Goal: Task Accomplishment & Management: Manage account settings

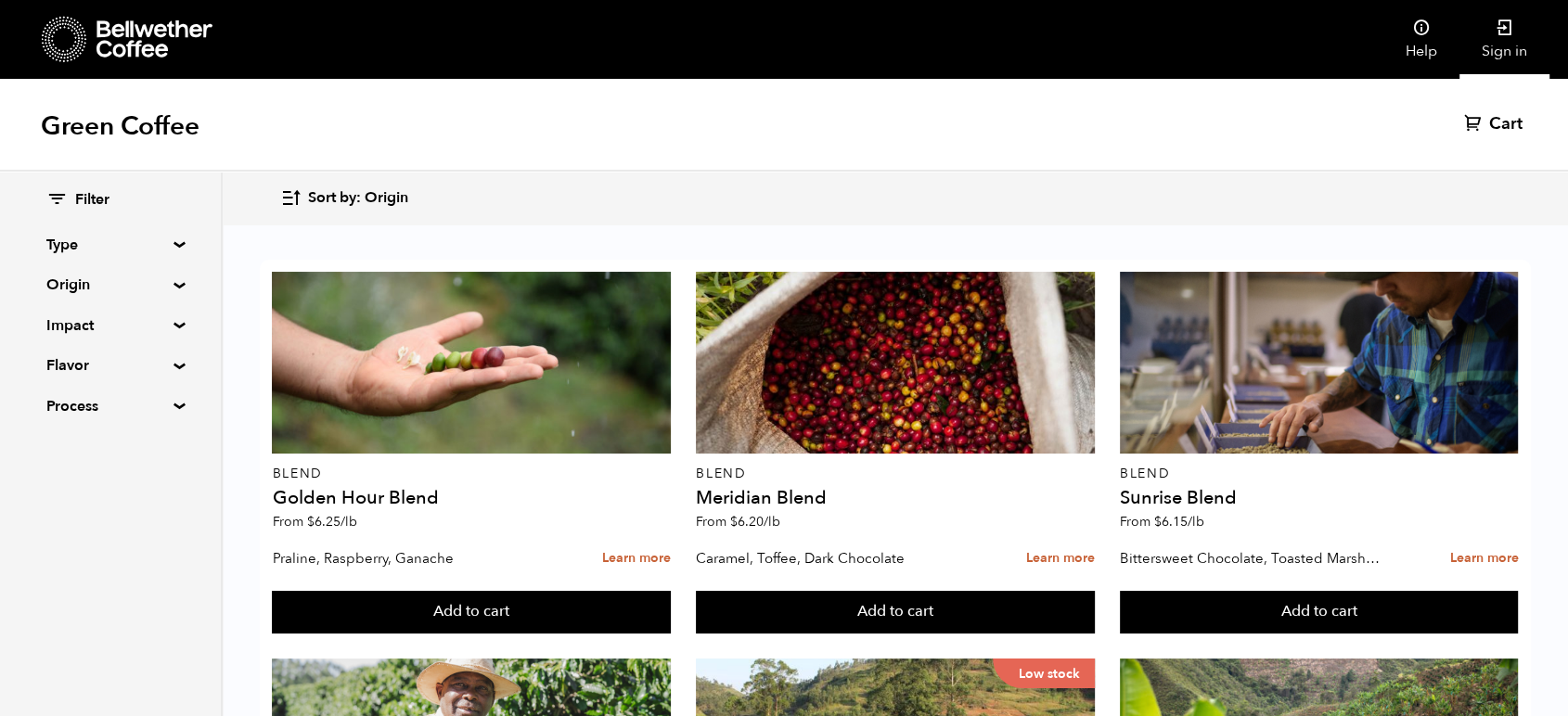
click at [1507, 47] on link "Sign in" at bounding box center [1505, 39] width 90 height 79
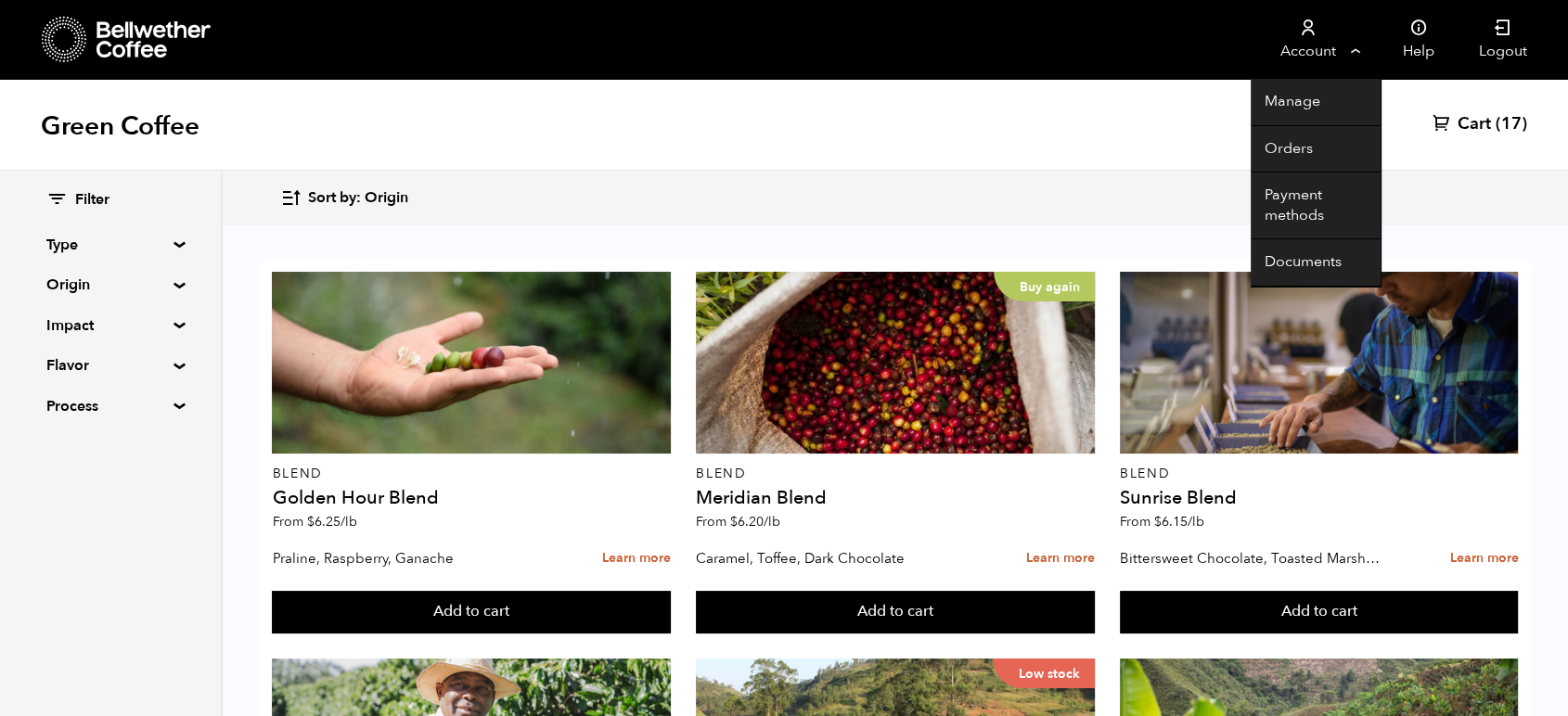
click at [1302, 58] on link "Account" at bounding box center [1308, 39] width 115 height 79
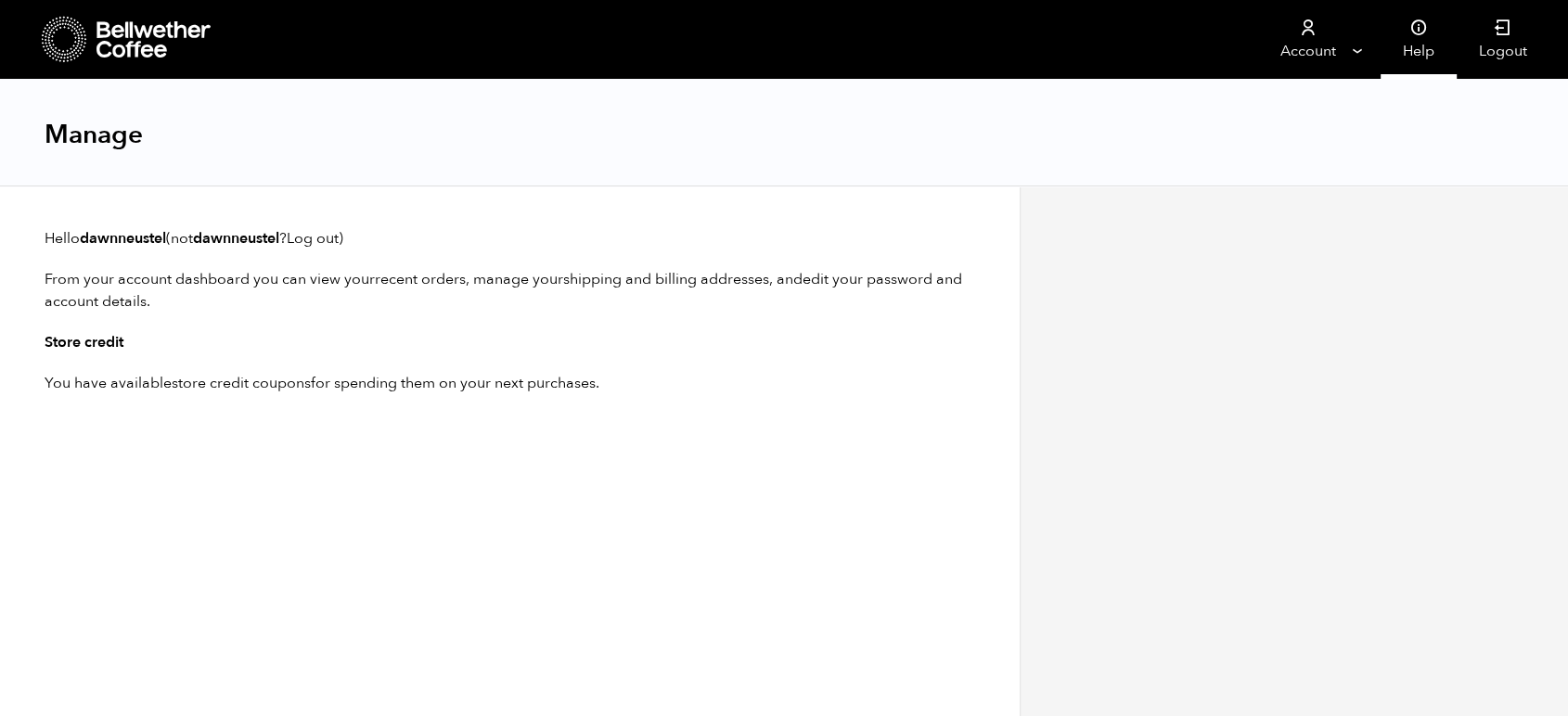
click at [1412, 43] on link "Help" at bounding box center [1419, 39] width 76 height 79
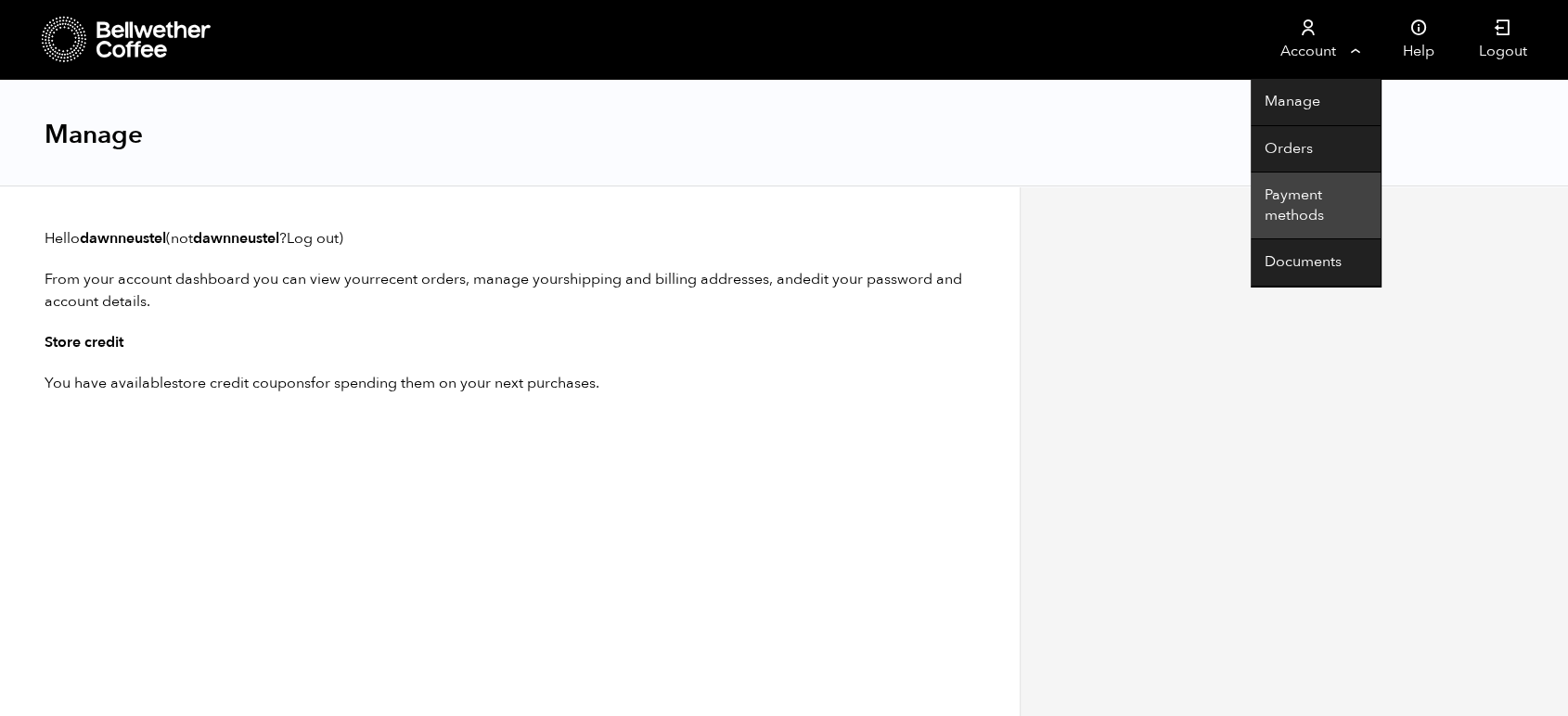
click at [1309, 205] on link "Payment methods" at bounding box center [1316, 206] width 130 height 67
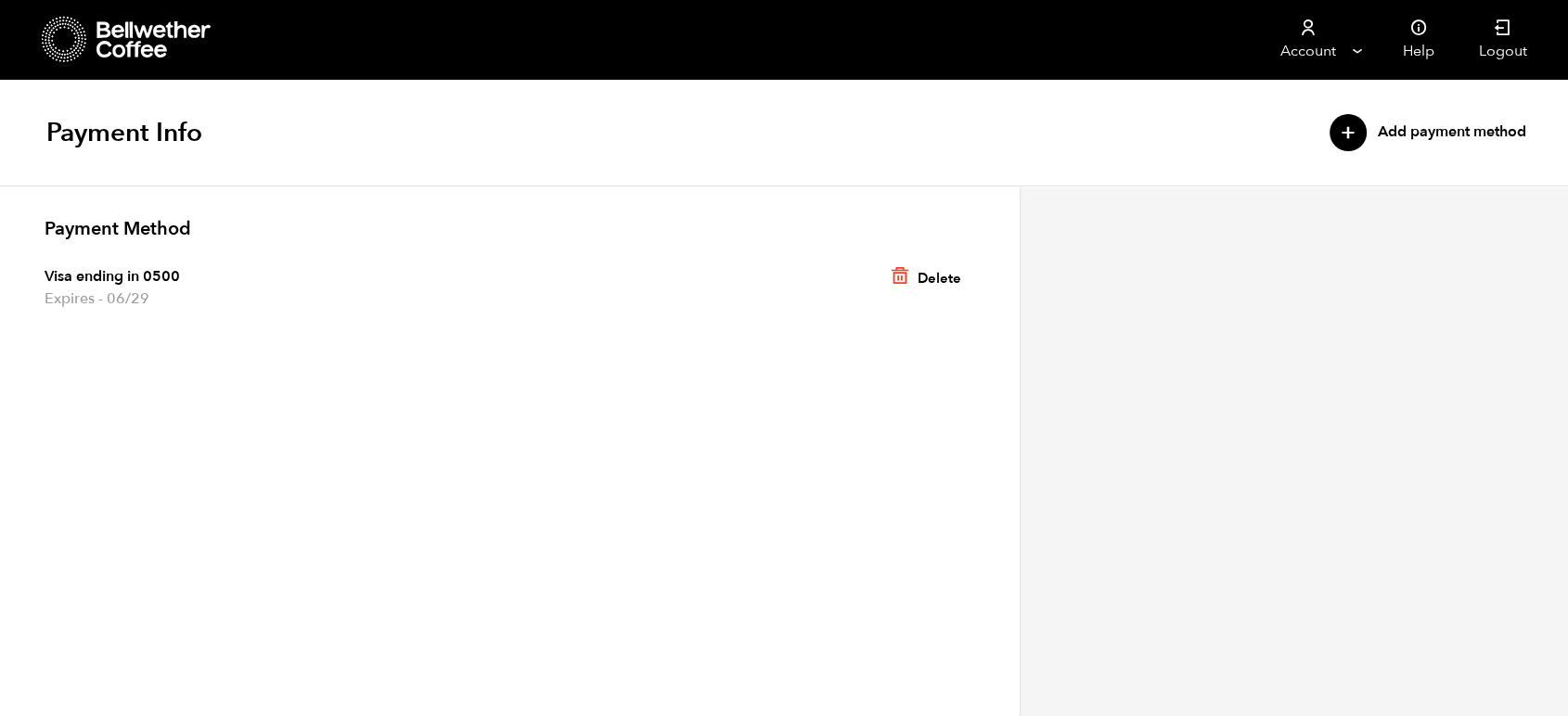
click at [1438, 132] on link "+ Add payment method" at bounding box center [1427, 133] width 197 height 37
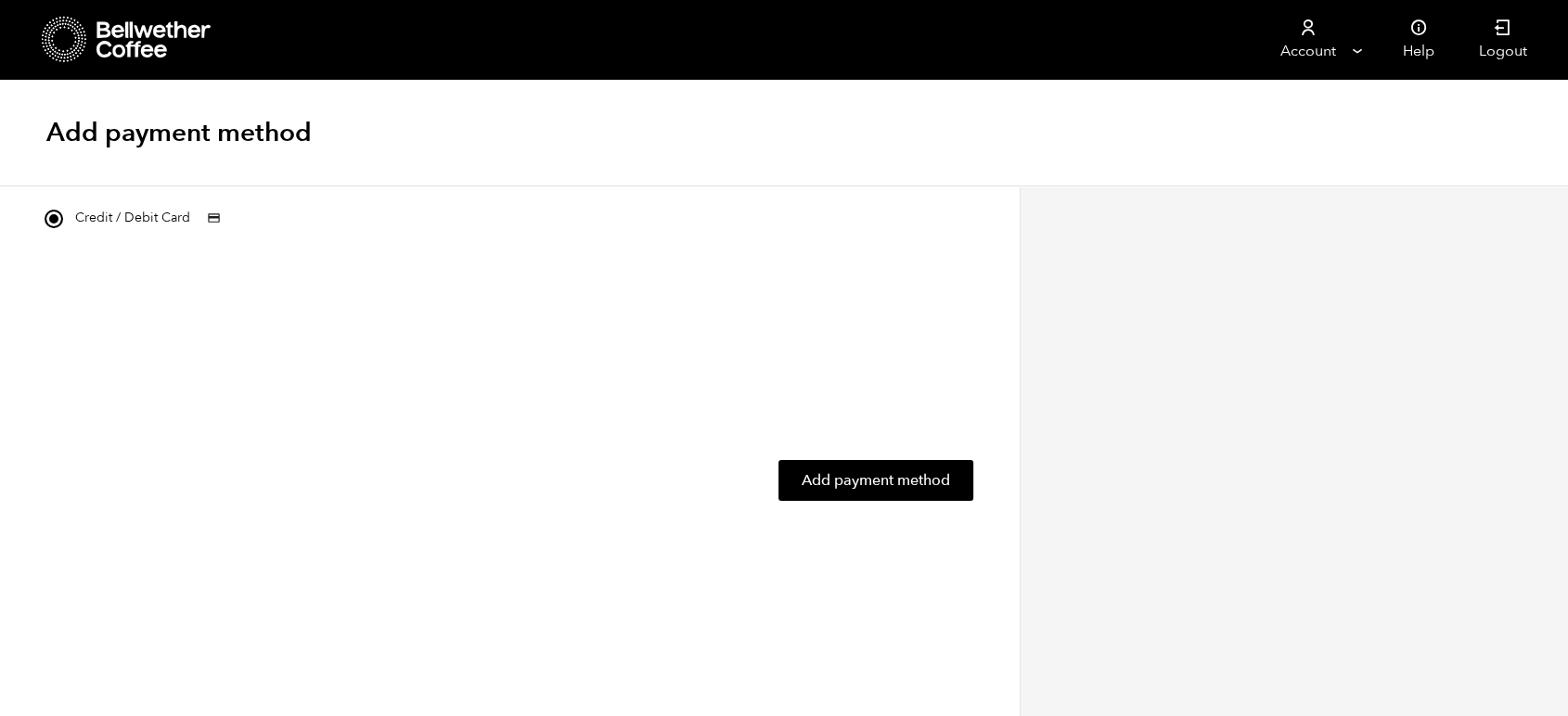
click at [1168, 440] on div at bounding box center [1295, 451] width 550 height 531
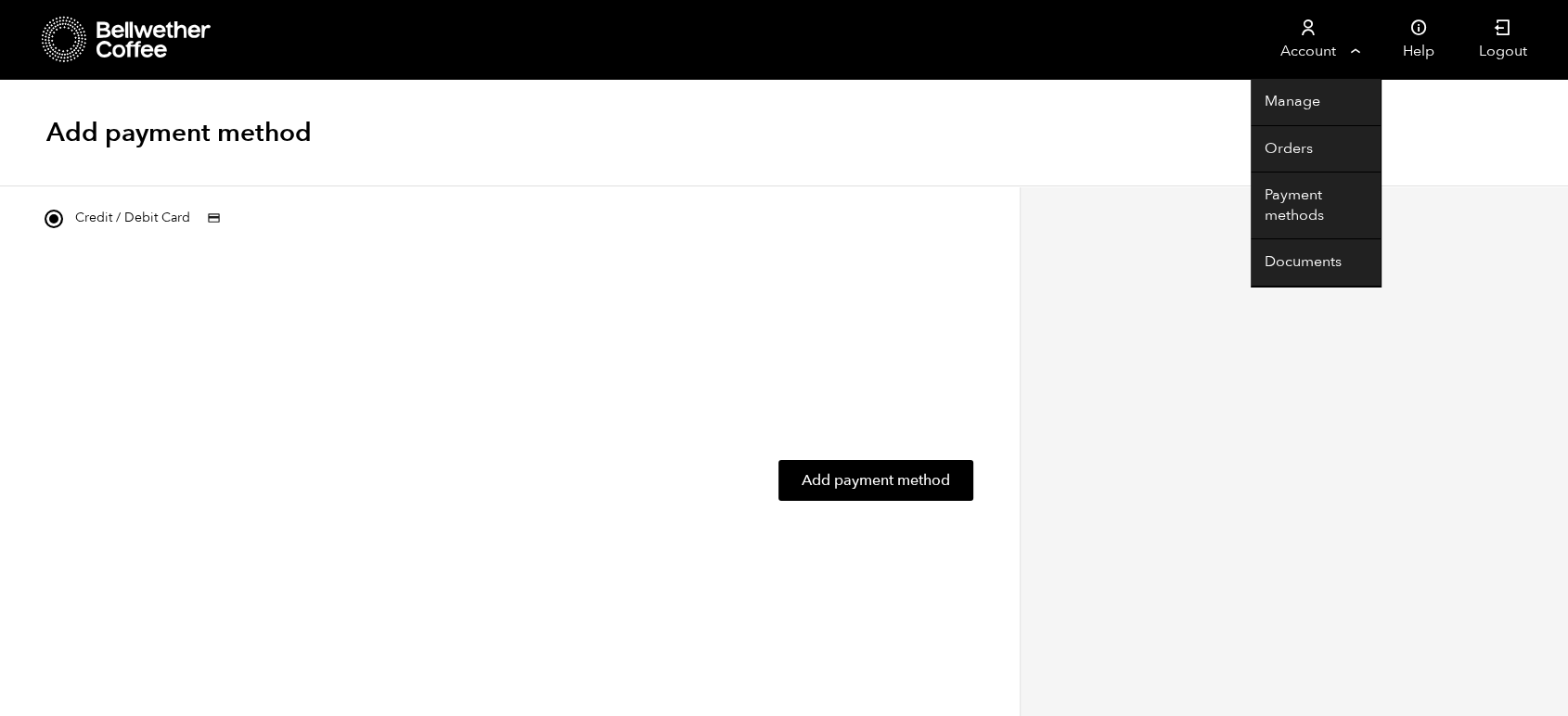
click at [1297, 39] on link "Account" at bounding box center [1308, 39] width 115 height 79
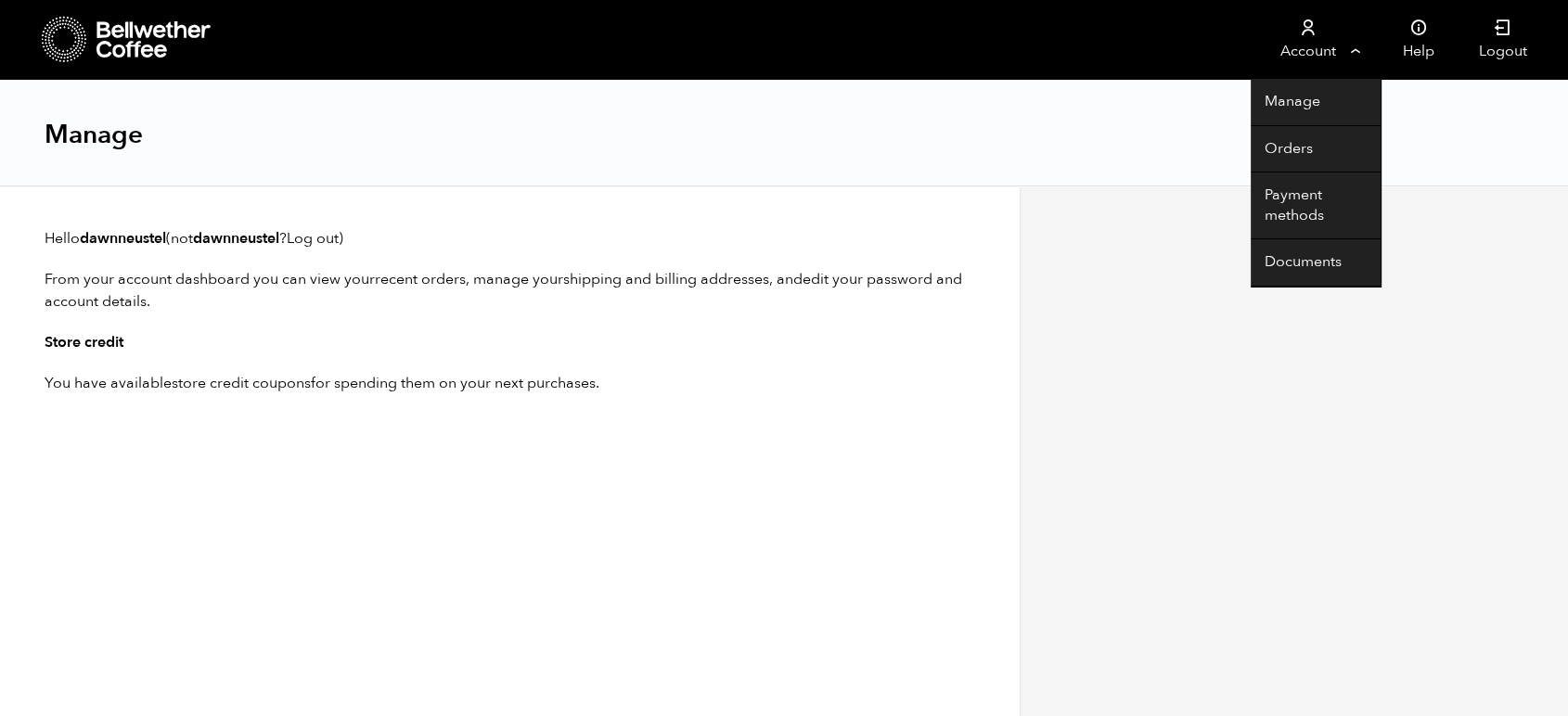
click at [1304, 58] on link "Account" at bounding box center [1308, 39] width 115 height 79
click at [1327, 254] on link "Documents" at bounding box center [1316, 263] width 130 height 47
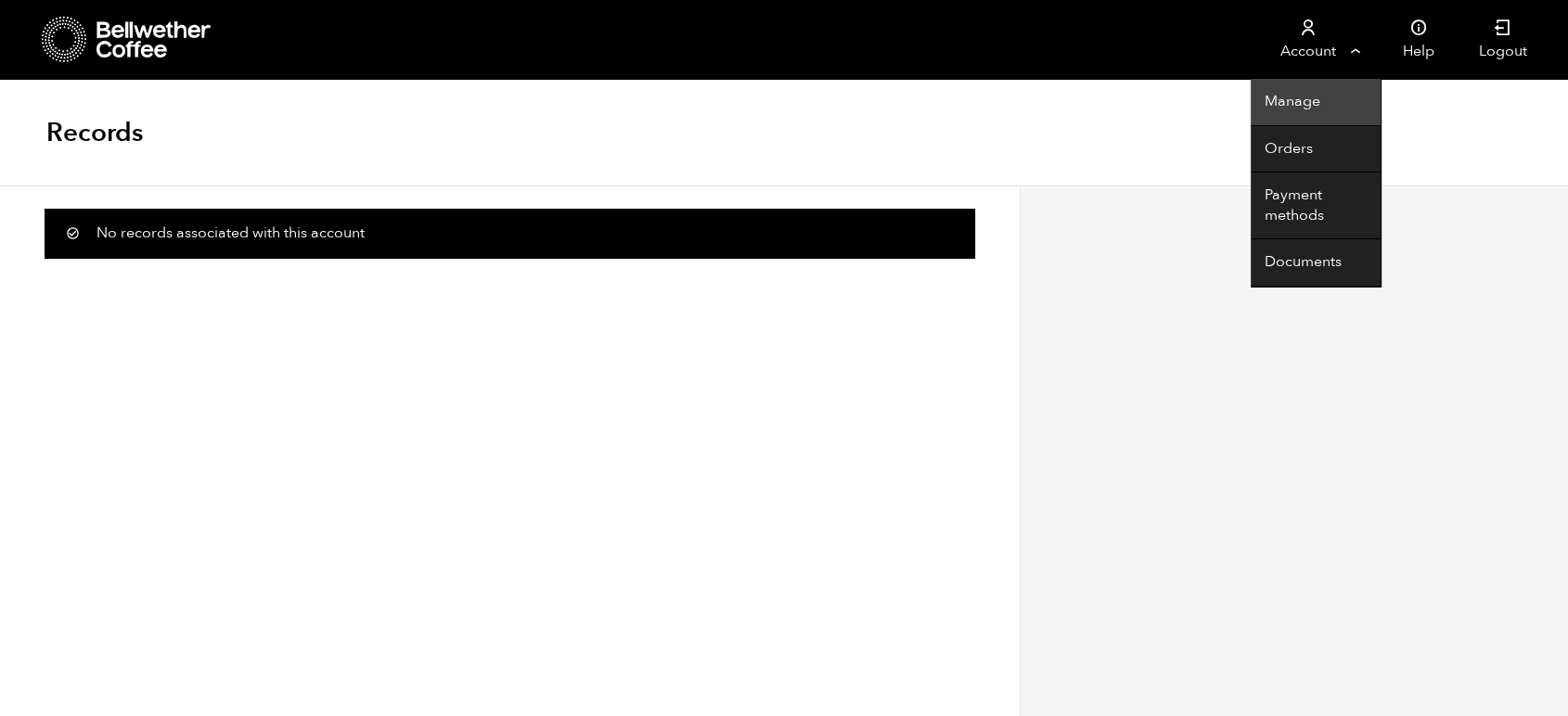
click at [1302, 93] on link "Manage" at bounding box center [1316, 102] width 130 height 47
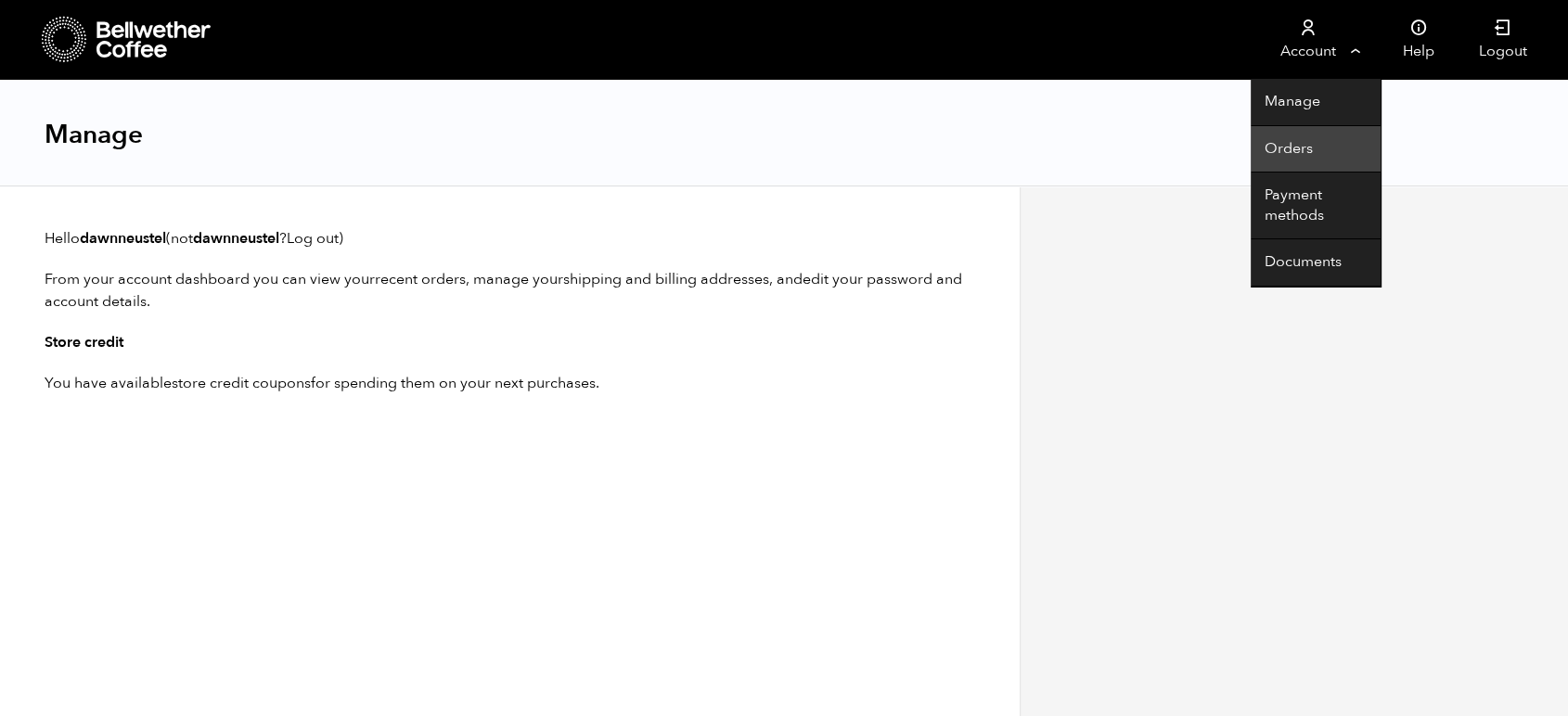
click at [1302, 144] on link "Orders" at bounding box center [1316, 149] width 130 height 47
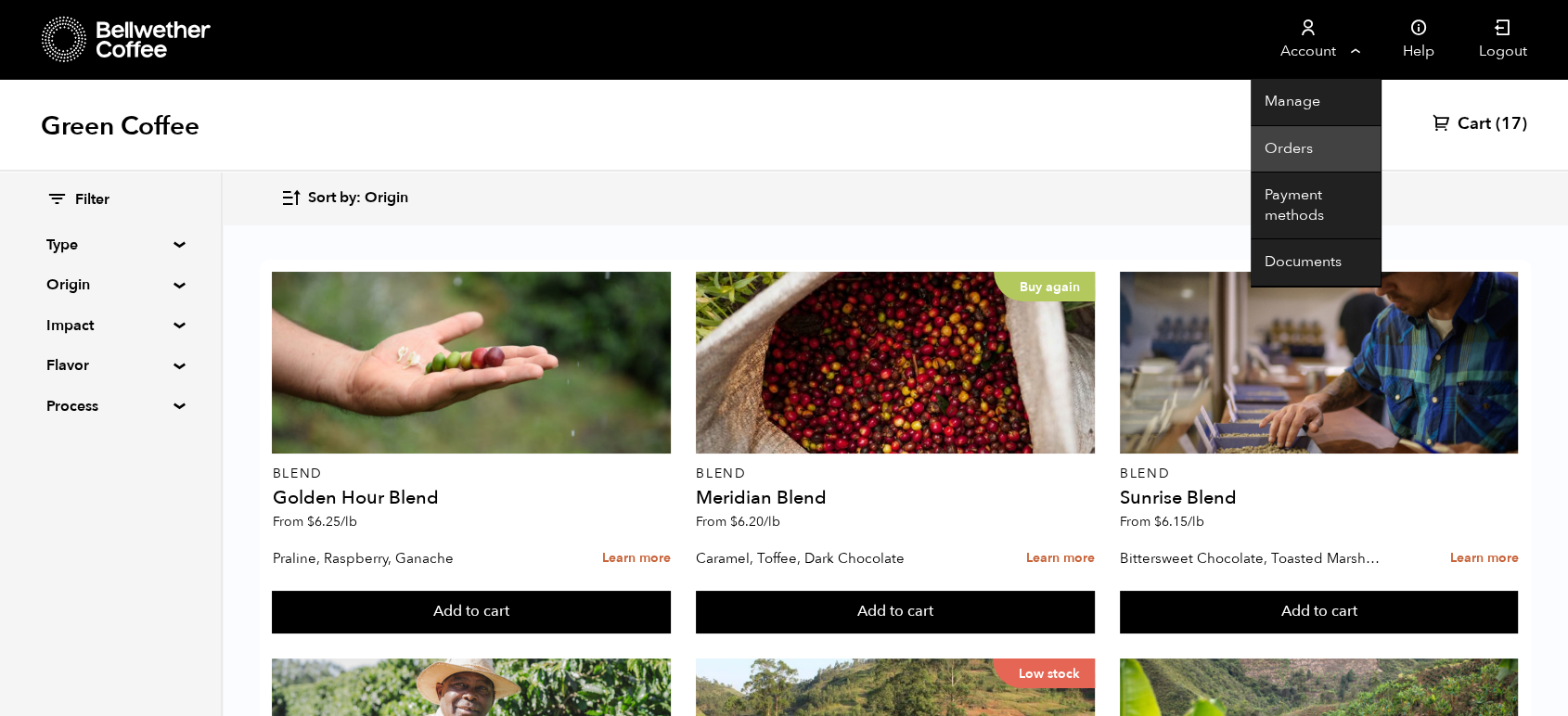
click at [1300, 139] on link "Orders" at bounding box center [1316, 149] width 130 height 47
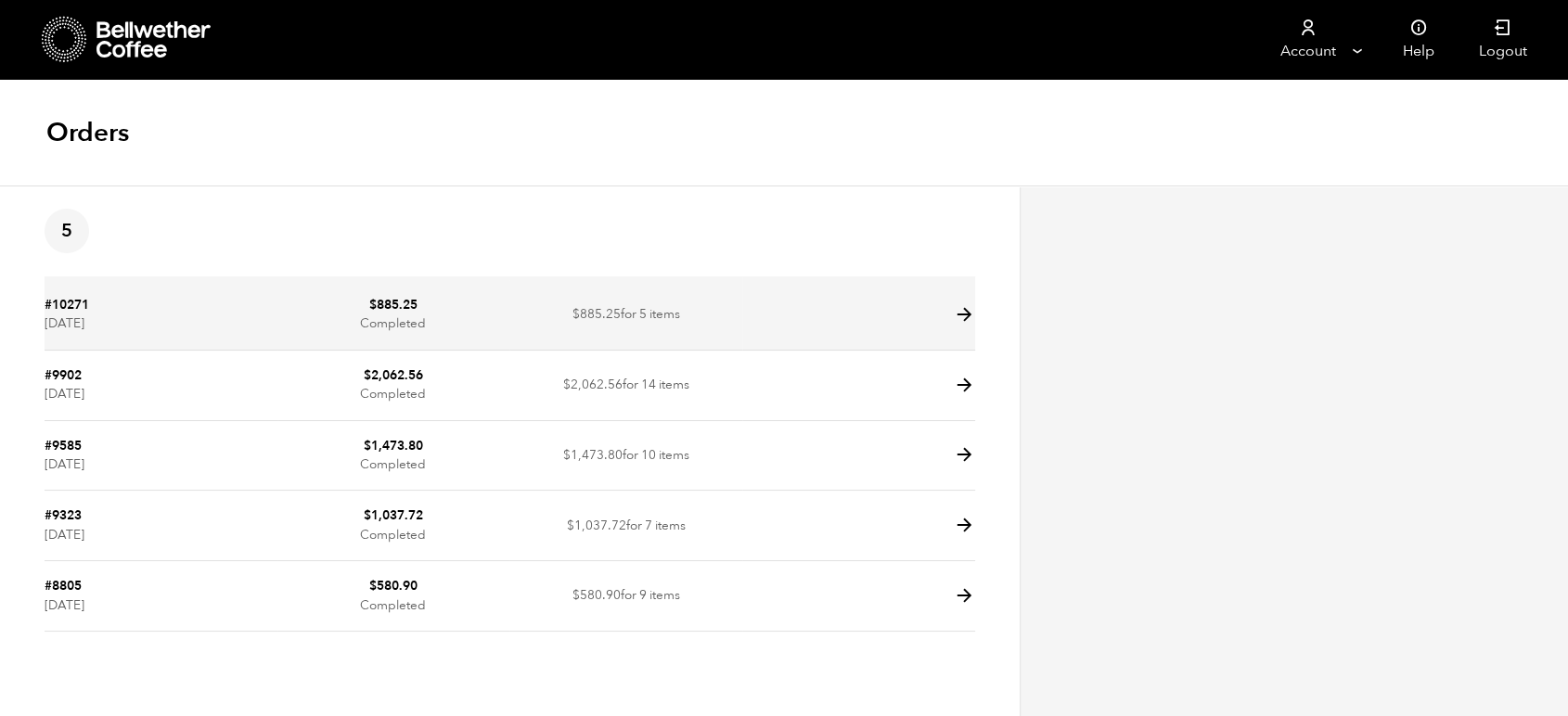
click at [582, 316] on span "$ 885.25" at bounding box center [597, 314] width 48 height 18
click at [958, 315] on icon at bounding box center [964, 315] width 21 height 21
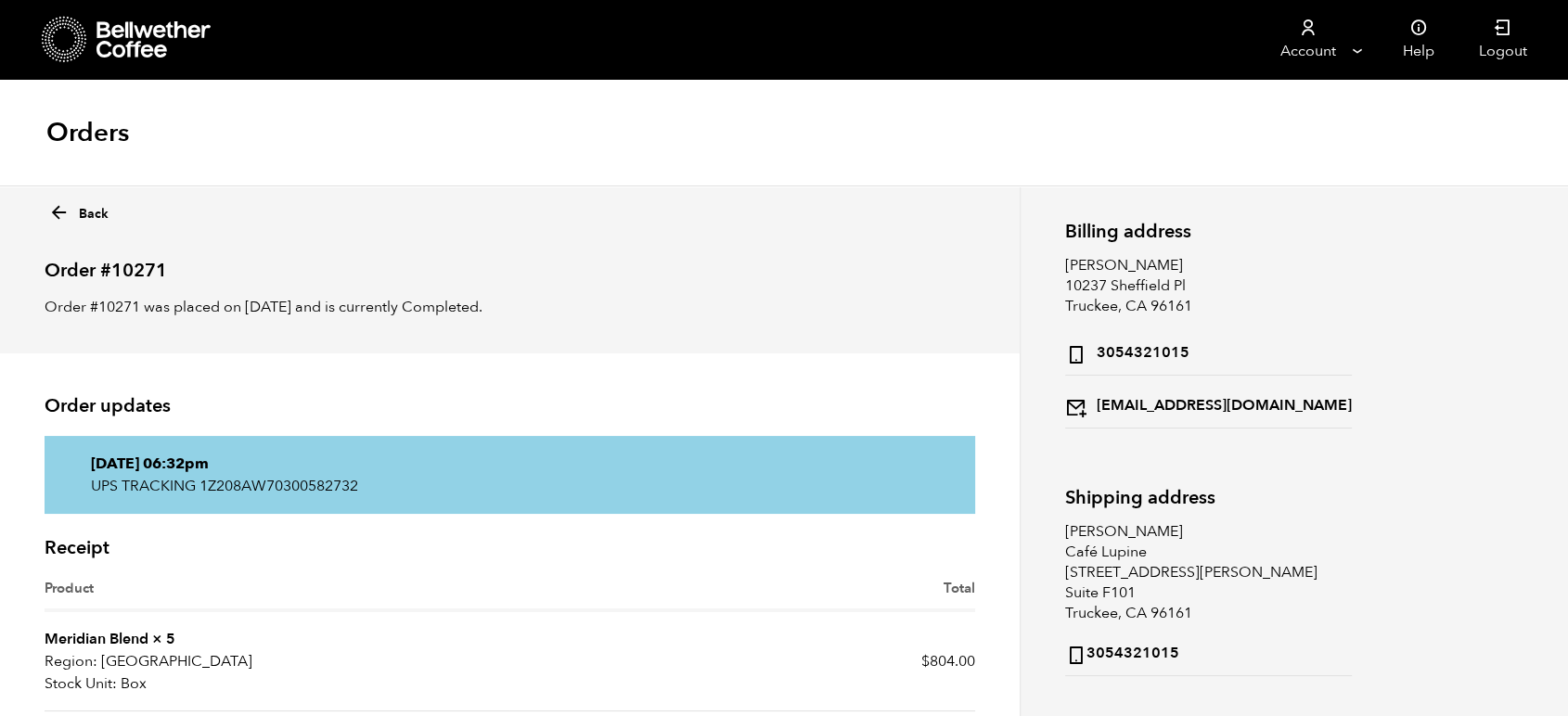
click at [82, 211] on link "Back" at bounding box center [78, 209] width 61 height 27
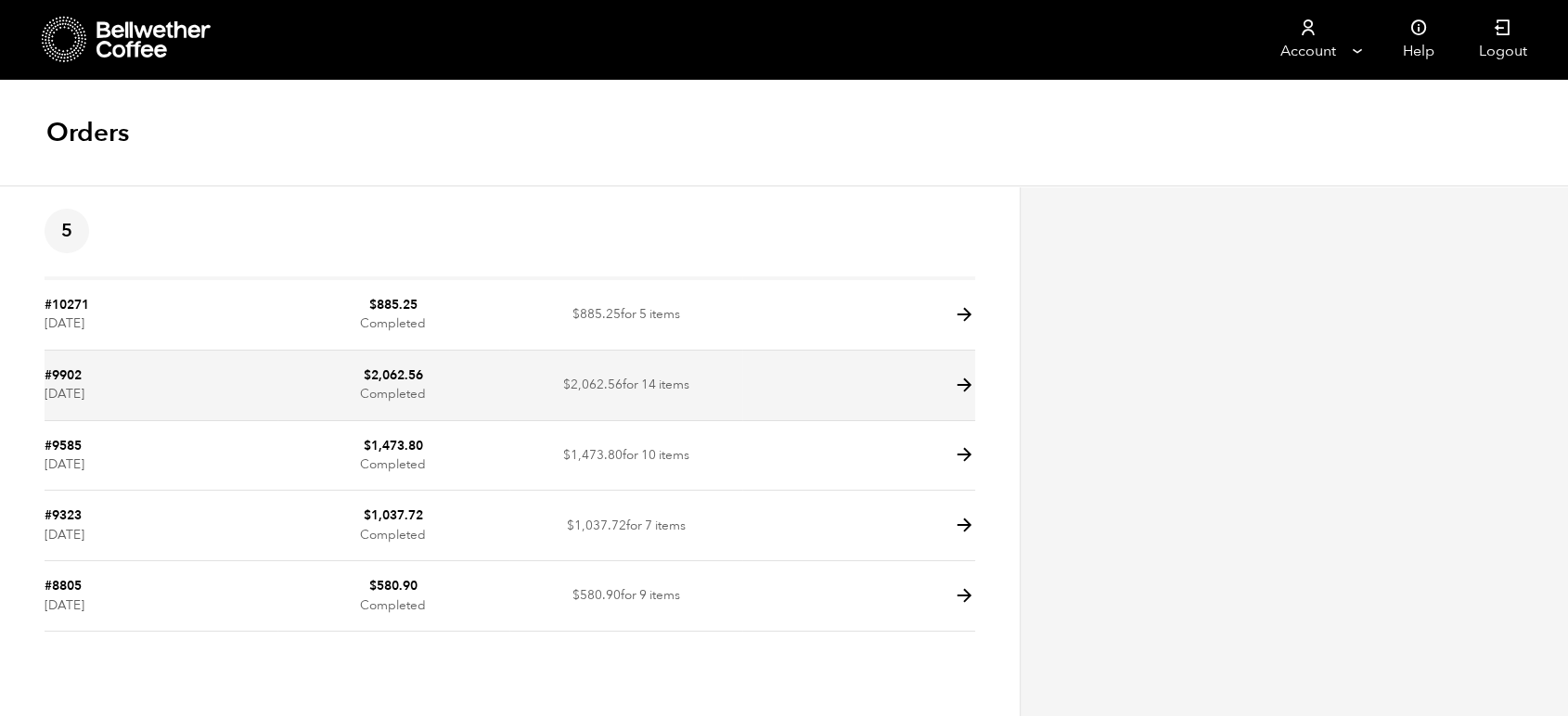
click at [965, 383] on icon at bounding box center [964, 385] width 21 height 21
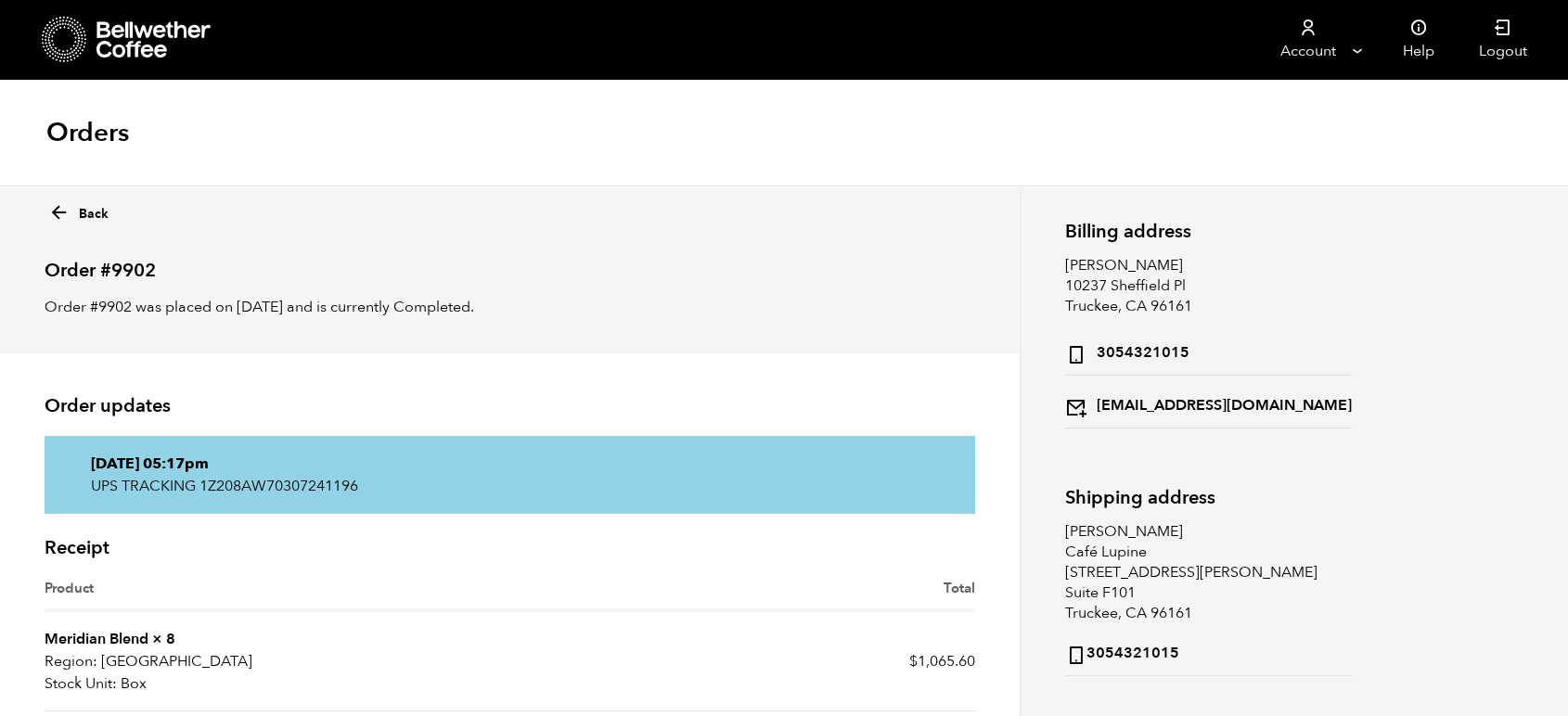
click at [83, 215] on link "Back" at bounding box center [78, 209] width 61 height 27
click at [94, 214] on link "Back" at bounding box center [78, 209] width 61 height 27
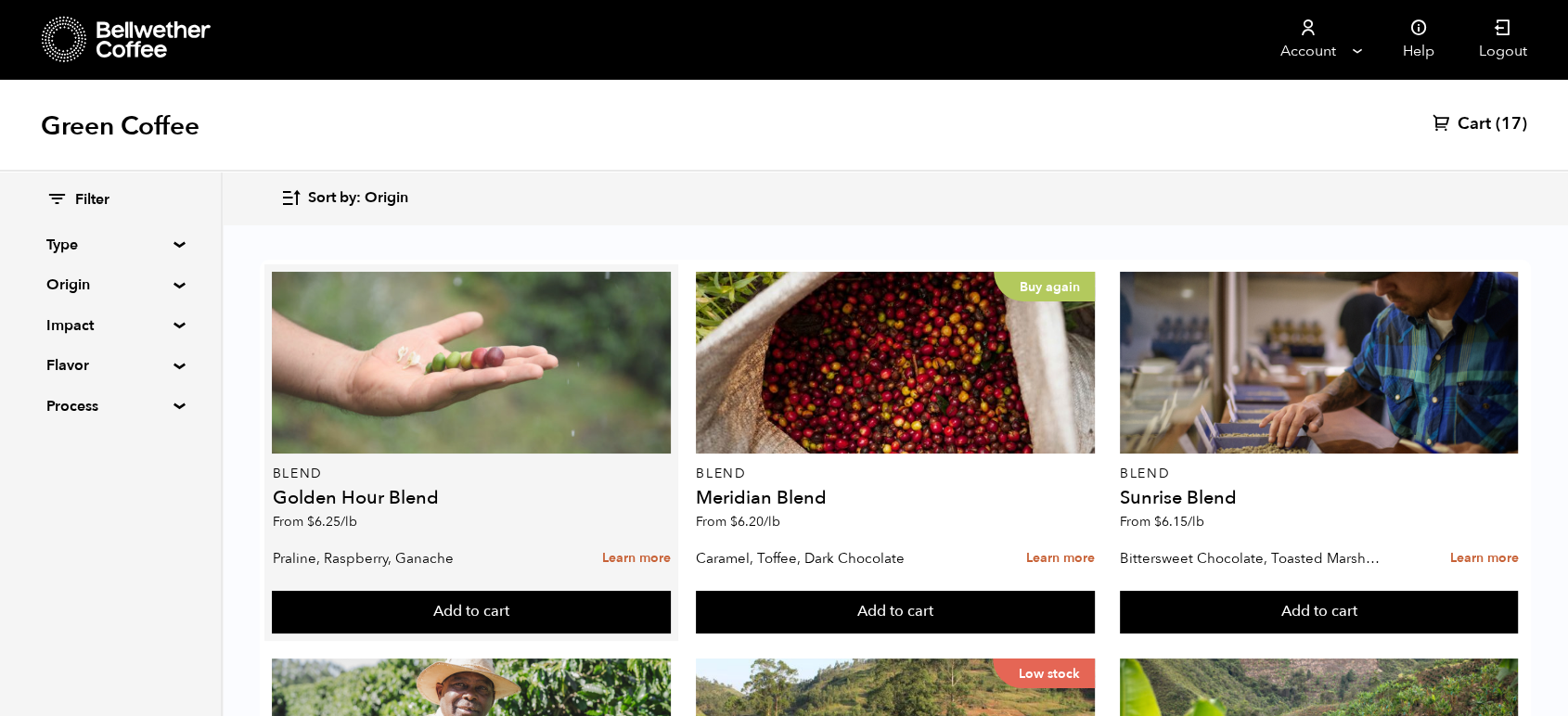
click at [402, 358] on div at bounding box center [471, 362] width 399 height 182
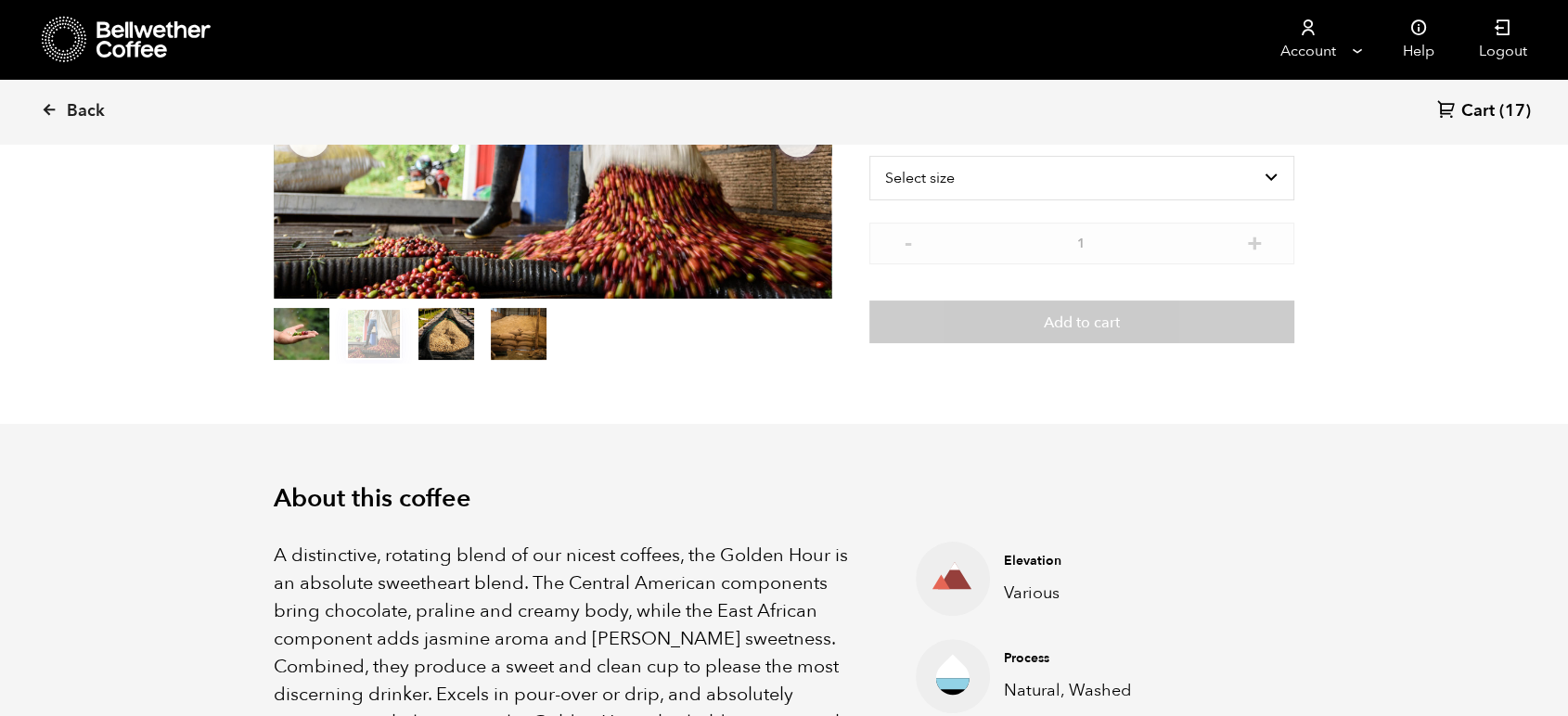
scroll to position [412, 0]
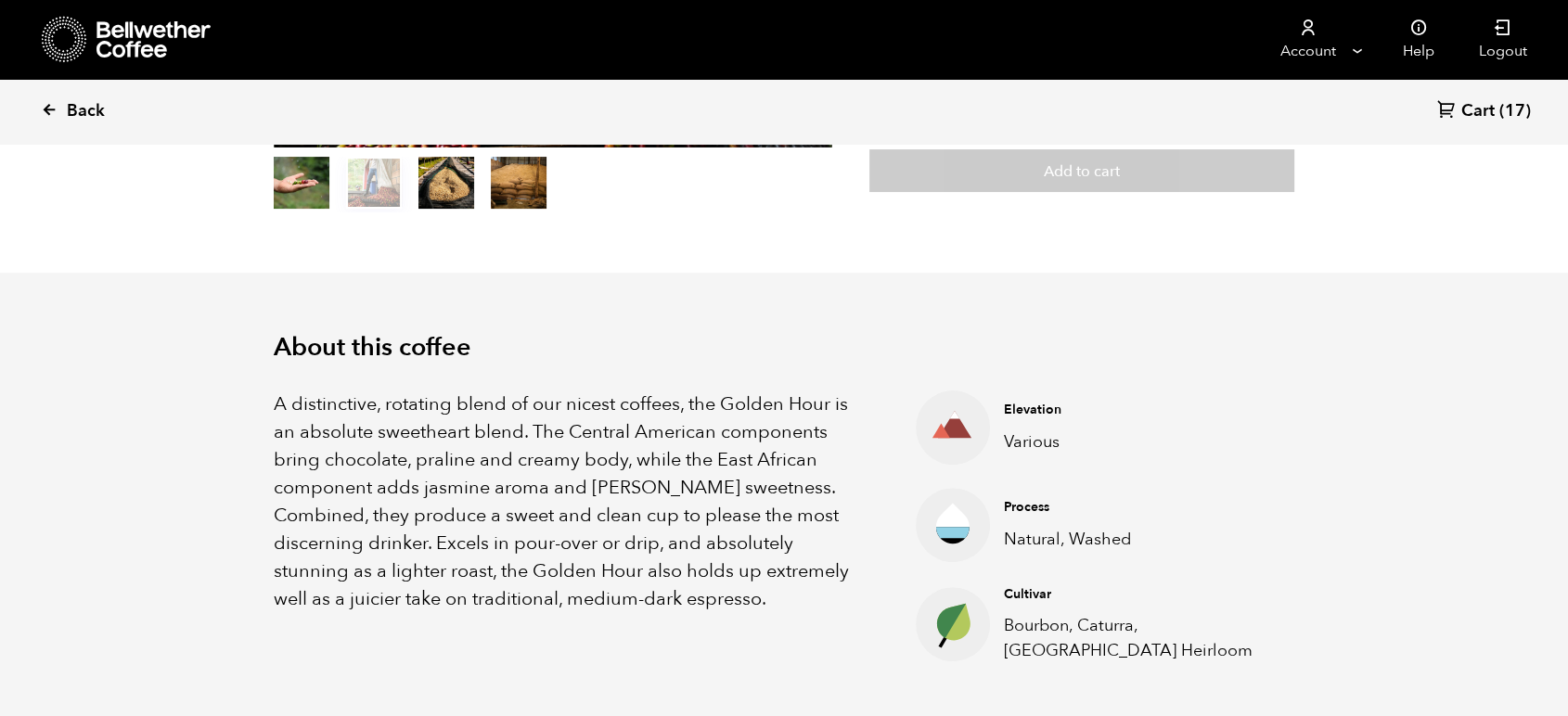
click at [78, 109] on span "Back" at bounding box center [86, 112] width 38 height 22
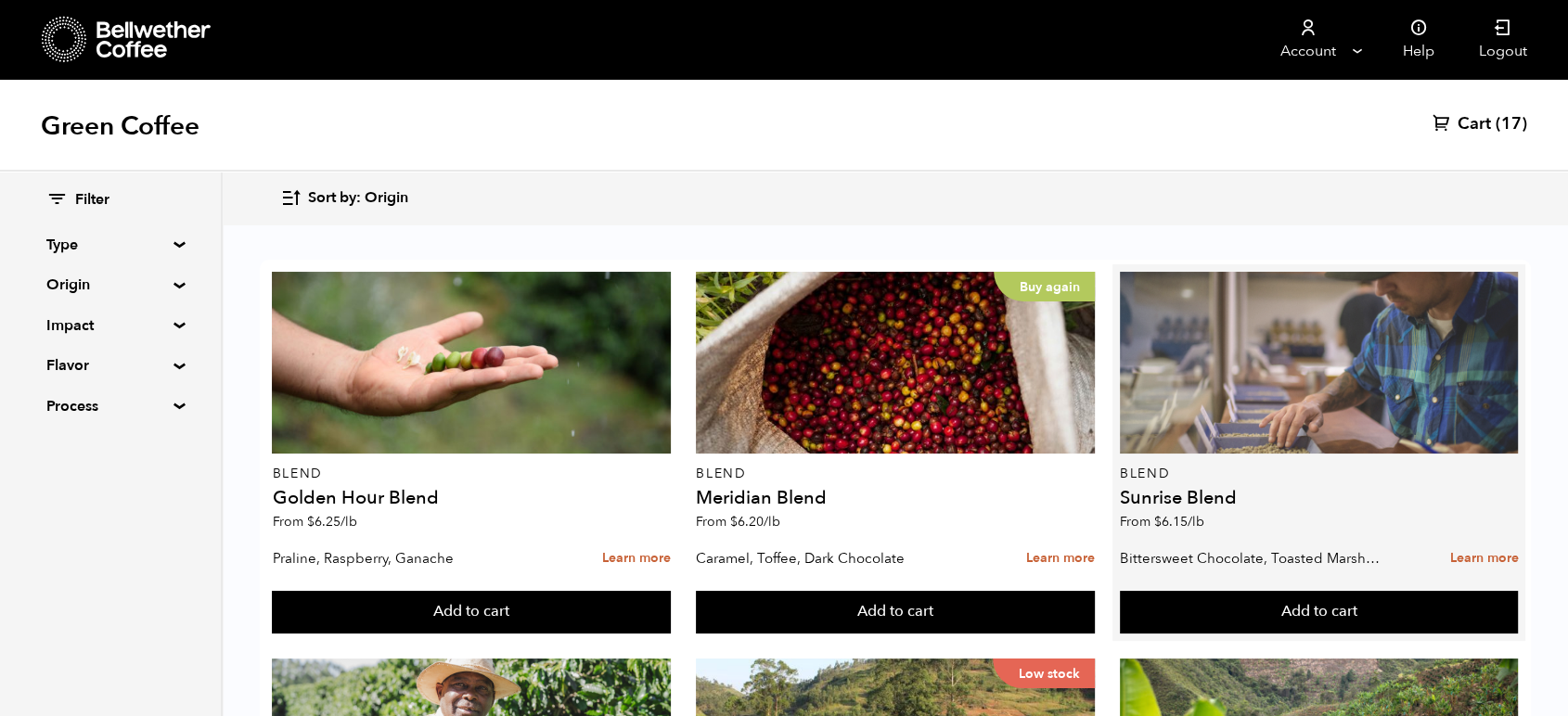
click at [1120, 339] on div at bounding box center [1319, 362] width 399 height 182
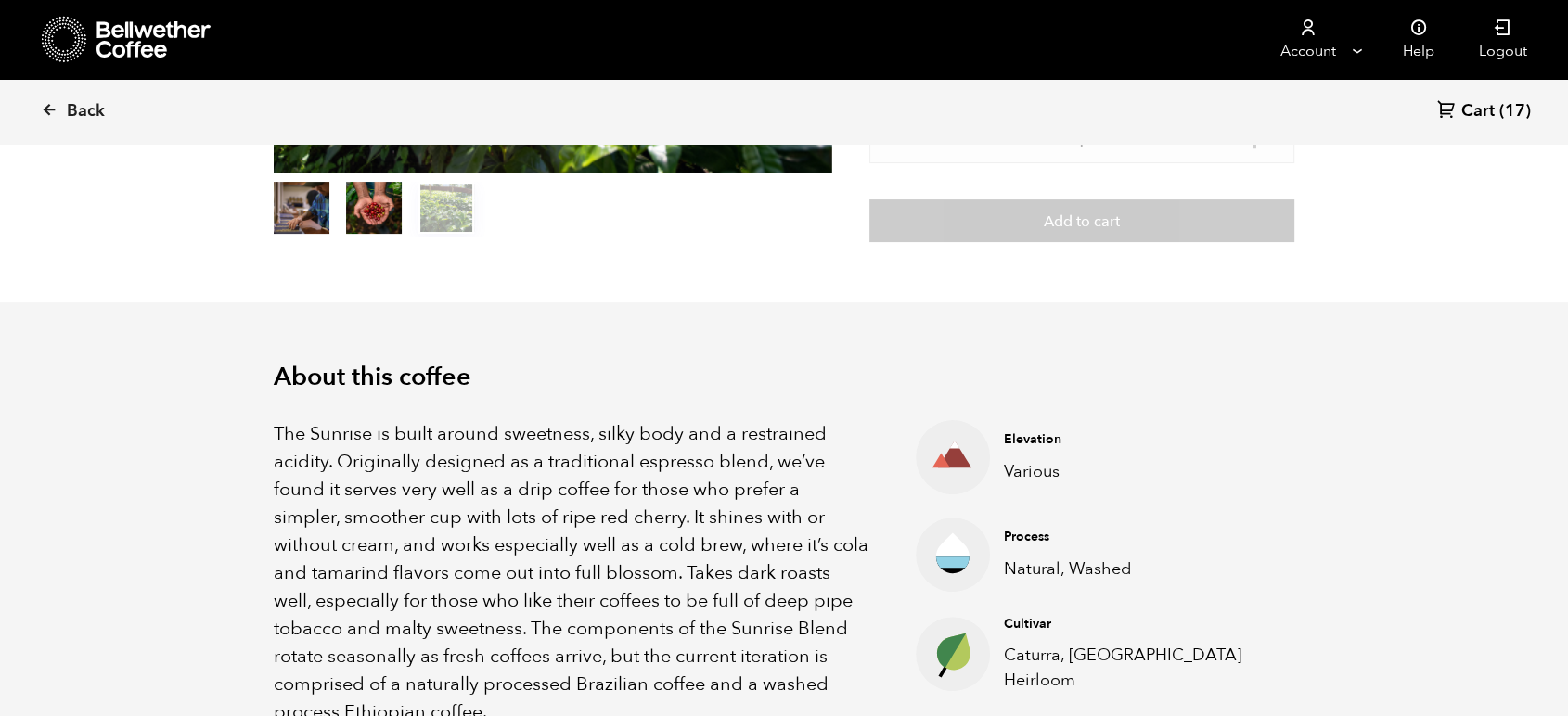
scroll to position [617, 0]
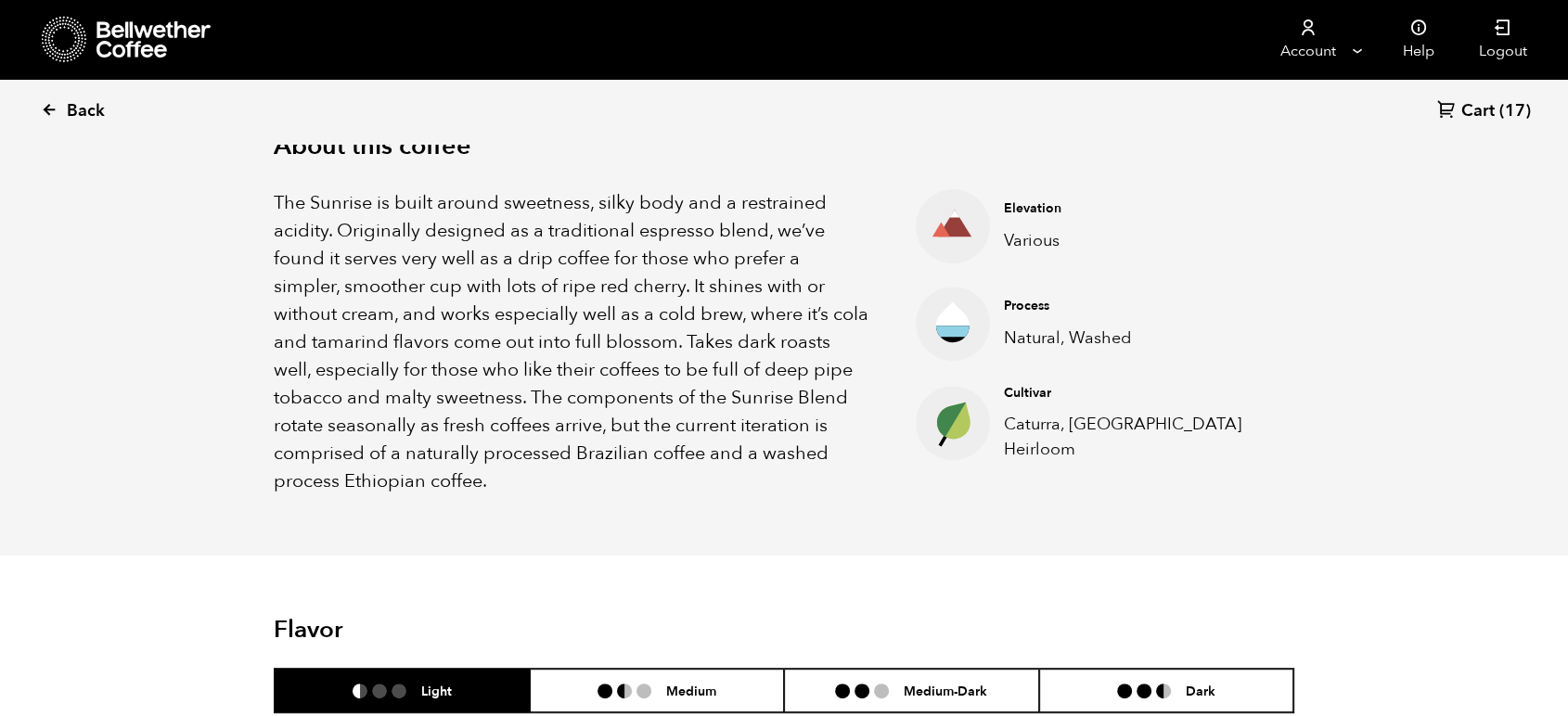
click at [92, 115] on span "Back" at bounding box center [86, 112] width 38 height 22
